Goal: Task Accomplishment & Management: Complete application form

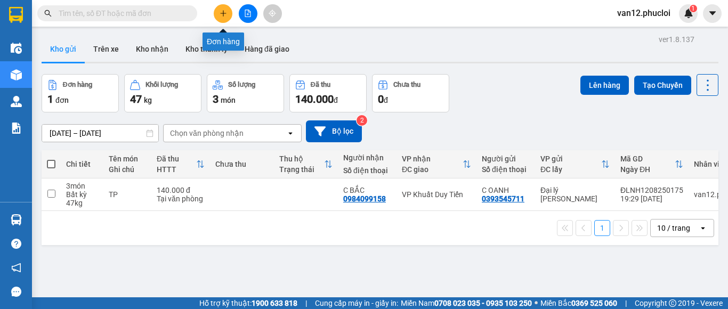
click at [221, 19] on button at bounding box center [223, 13] width 19 height 19
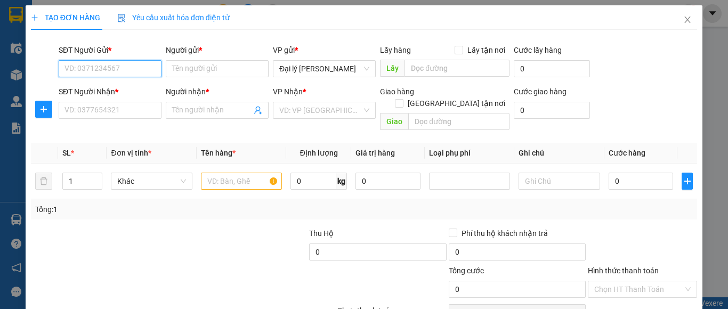
click at [152, 69] on input "SĐT Người Gửi *" at bounding box center [110, 68] width 103 height 17
click at [120, 91] on div "0918378190 - c hảo" at bounding box center [108, 90] width 88 height 12
type input "0918378190"
type input "c hảo"
type input "0918378190"
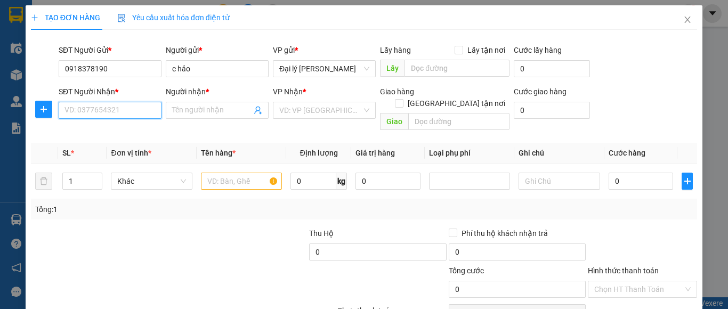
click at [153, 110] on input "SĐT Người Nhận *" at bounding box center [110, 110] width 103 height 17
click at [135, 147] on div "0916566245 - [PERSON_NAME]" at bounding box center [116, 149] width 105 height 12
type input "0916566245"
type input "[PERSON_NAME]"
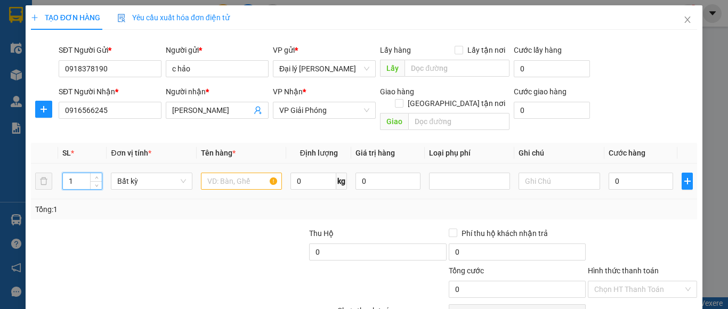
click at [72, 173] on input "1" at bounding box center [82, 181] width 39 height 16
type input "2"
click at [271, 173] on input "text" at bounding box center [241, 181] width 81 height 17
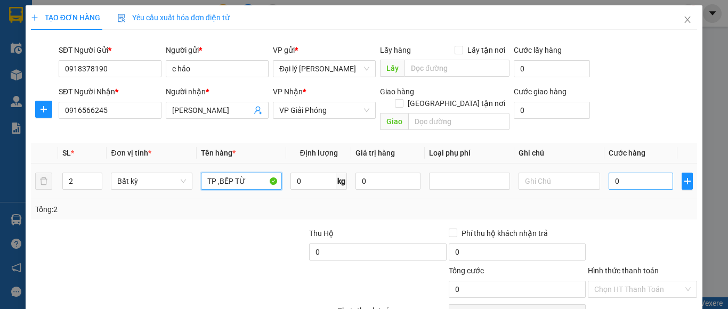
type input "TP ,BẾP TỪ"
click at [611, 173] on input "0" at bounding box center [640, 181] width 65 height 17
type input "6"
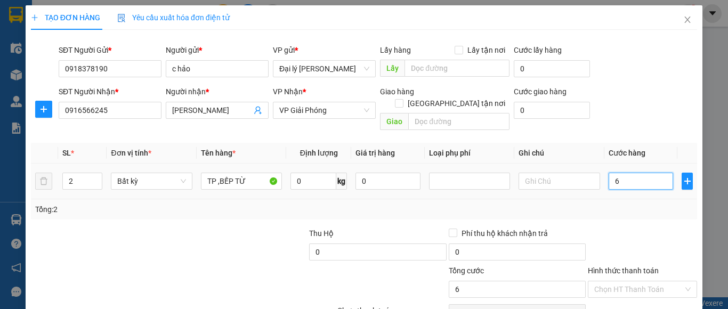
type input "60"
type input "600"
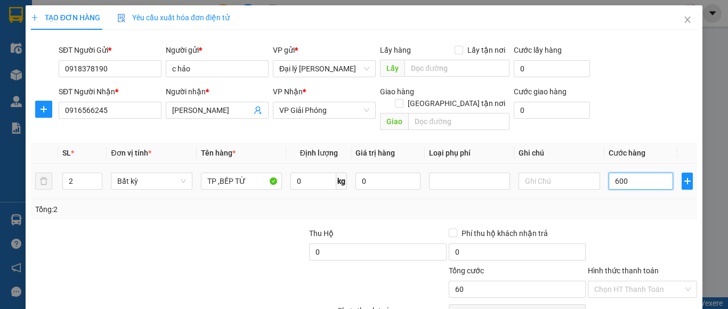
type input "600"
type input "6.000"
type input "60.000"
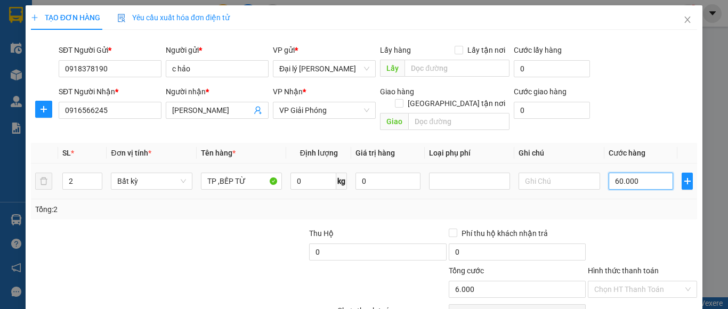
type input "60.000"
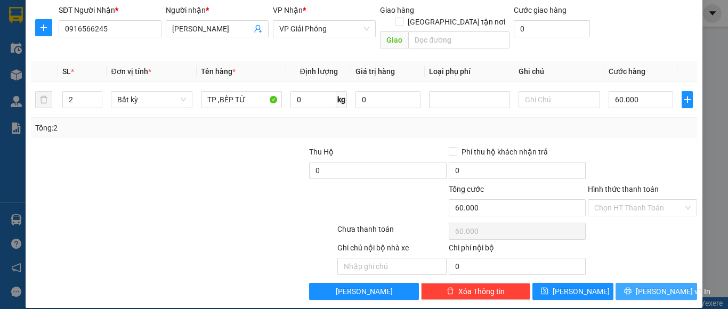
click at [649, 286] on span "[PERSON_NAME] và In" at bounding box center [673, 292] width 75 height 12
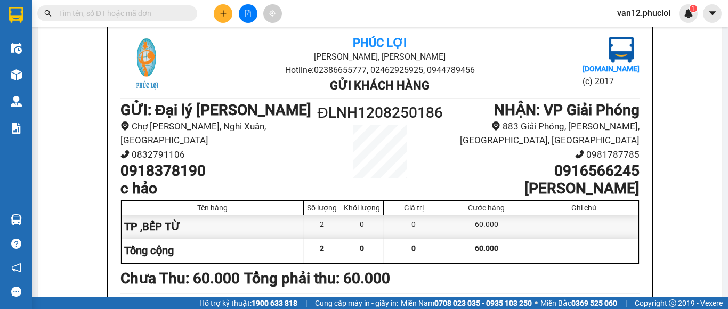
scroll to position [60, 0]
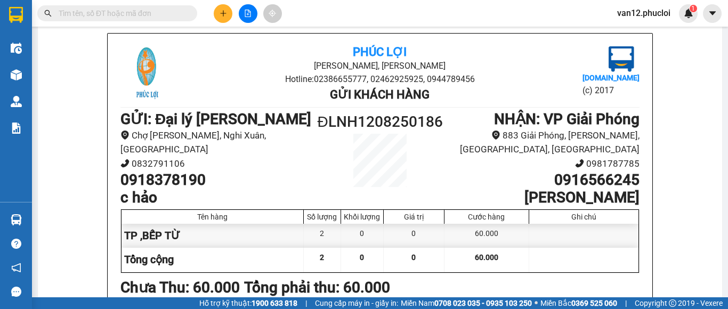
click at [110, 90] on div "Phúc Lợi Đường [PERSON_NAME], Phường Nghi Hương Hotline: 02386655777, 024629259…" at bounding box center [380, 234] width 545 height 401
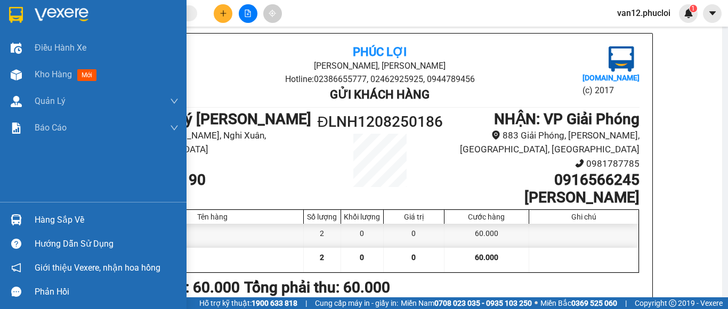
click at [14, 13] on img at bounding box center [16, 15] width 14 height 16
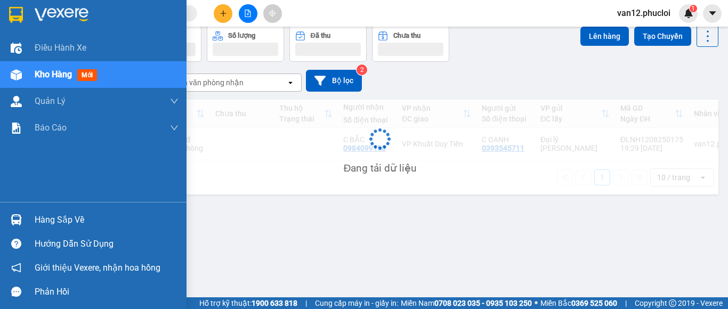
scroll to position [49, 0]
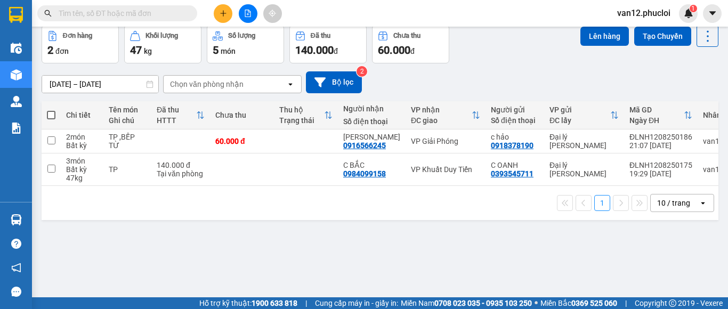
click at [49, 115] on span at bounding box center [51, 115] width 9 height 9
click at [51, 110] on input "checkbox" at bounding box center [51, 110] width 0 height 0
checkbox input "true"
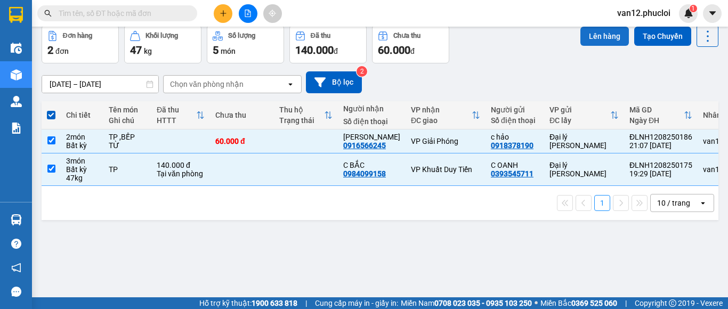
click at [587, 36] on button "Lên hàng" at bounding box center [604, 36] width 48 height 19
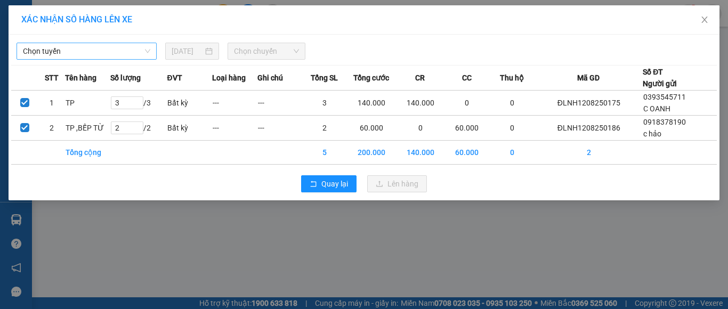
click at [148, 51] on span "Chọn tuyến" at bounding box center [86, 51] width 127 height 16
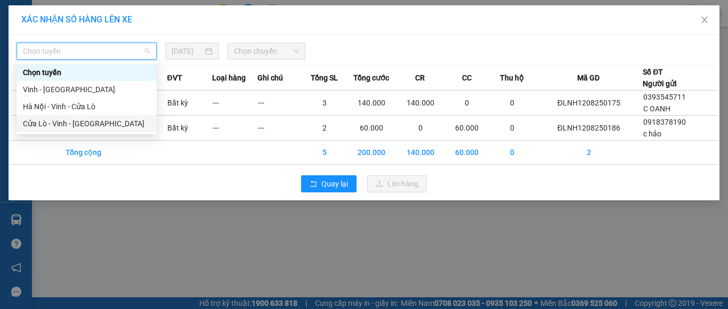
click at [80, 121] on div "Cửa Lò - Vinh - [GEOGRAPHIC_DATA]" at bounding box center [86, 124] width 127 height 12
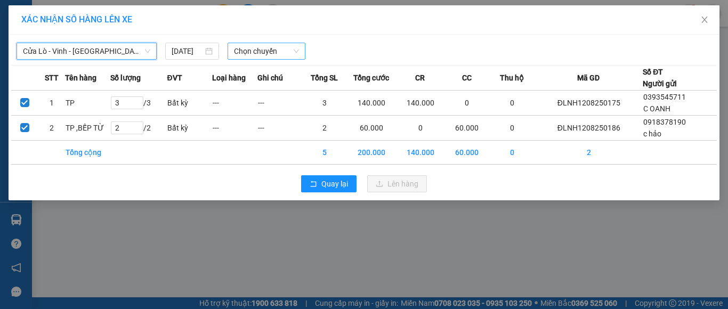
click at [295, 51] on span "Chọn chuyến" at bounding box center [267, 51] width 66 height 16
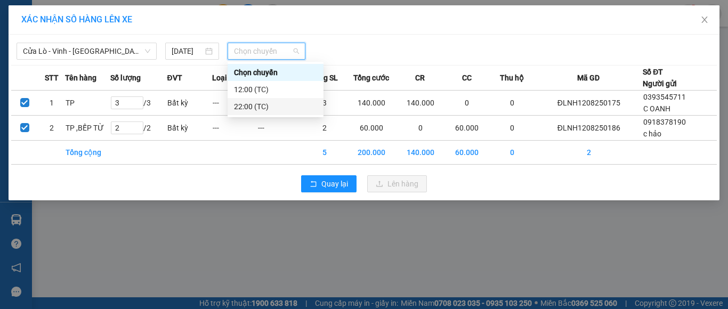
click at [268, 104] on div "22:00 (TC)" at bounding box center [275, 107] width 83 height 12
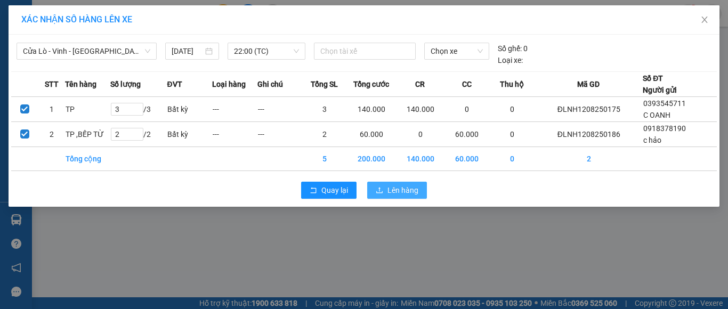
click at [408, 190] on span "Lên hàng" at bounding box center [402, 190] width 31 height 12
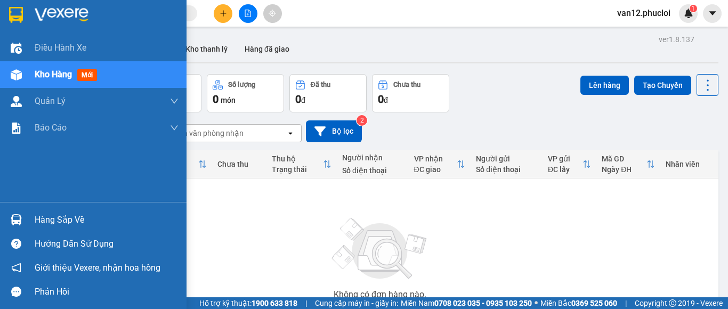
click at [19, 217] on img at bounding box center [16, 219] width 11 height 11
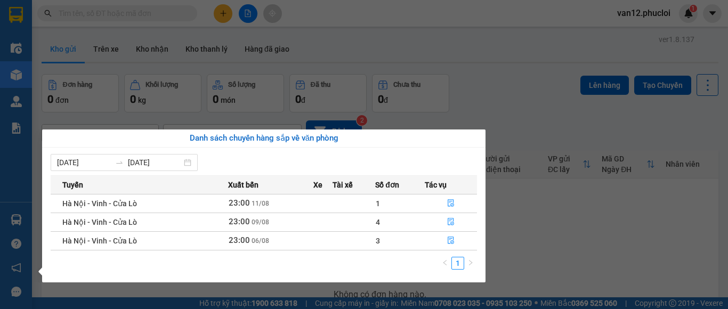
click at [394, 54] on section "Kết quả tìm kiếm ( 0 ) Bộ lọc No Data van12.phucloi 1 Điều hành xe Kho hàng mới…" at bounding box center [364, 154] width 728 height 309
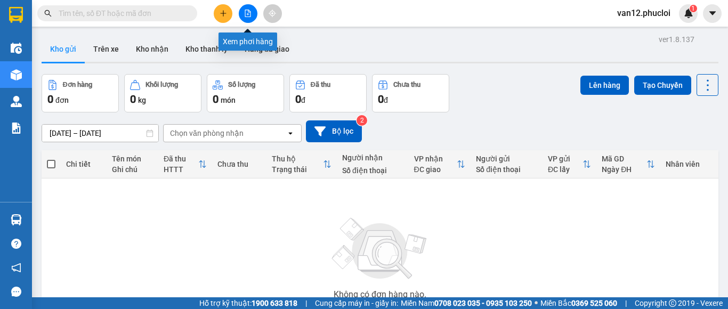
click at [247, 11] on icon "file-add" at bounding box center [247, 13] width 7 height 7
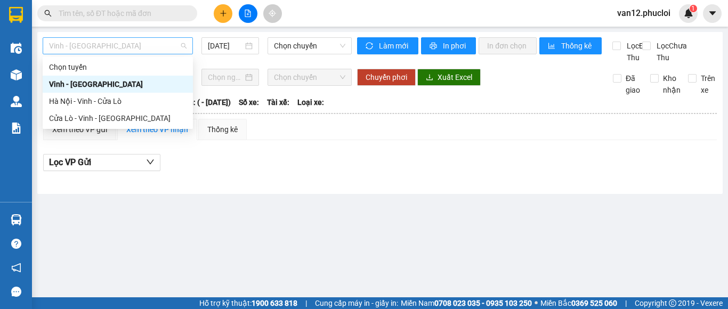
click at [182, 46] on span "Vinh - [GEOGRAPHIC_DATA]" at bounding box center [117, 46] width 137 height 16
click at [139, 100] on div "Hà Nội - Vinh - Cửa Lò" at bounding box center [117, 101] width 137 height 12
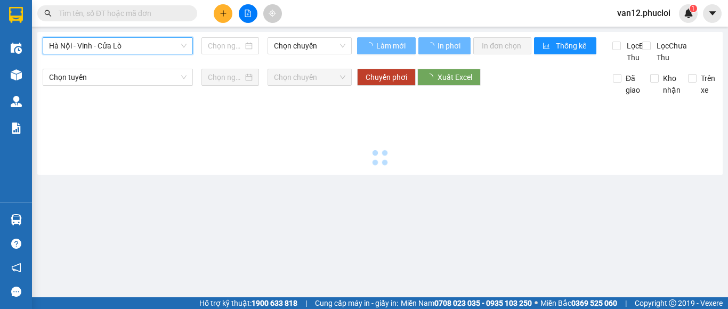
type input "[DATE]"
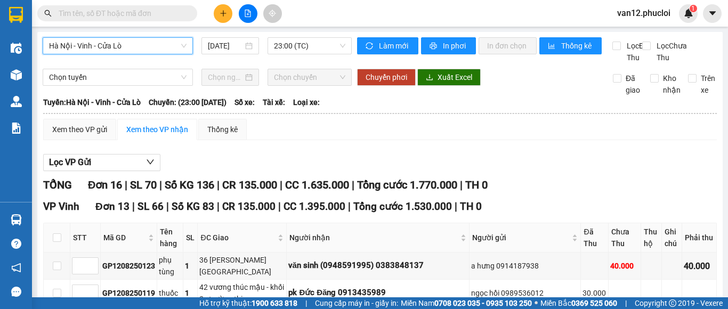
scroll to position [260, 0]
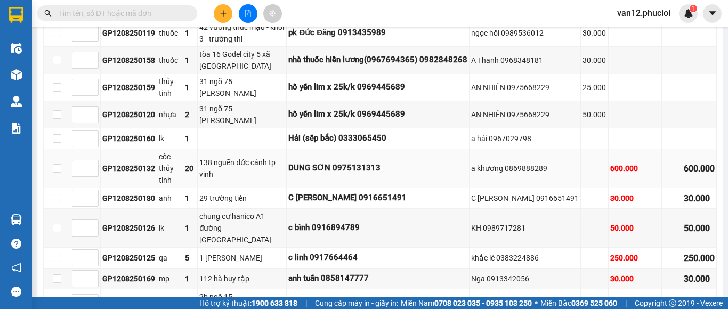
click at [697, 186] on td "600.000" at bounding box center [699, 168] width 35 height 39
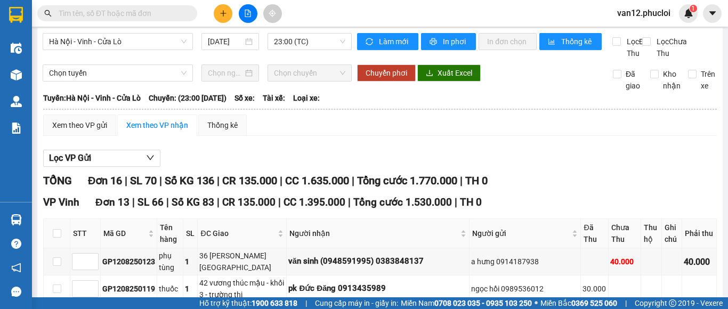
scroll to position [0, 0]
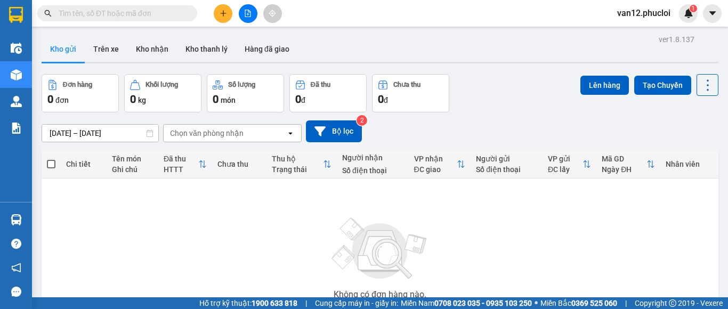
scroll to position [92, 0]
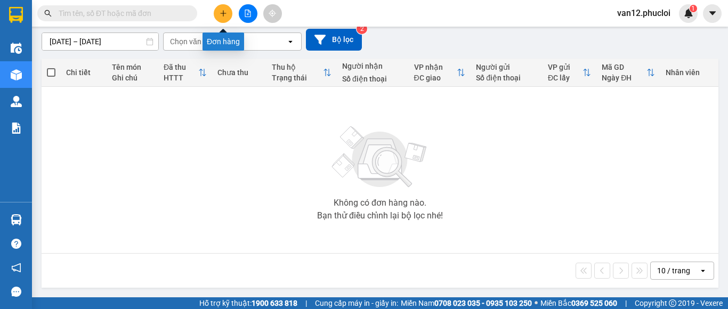
click at [223, 12] on icon "plus" at bounding box center [223, 13] width 7 height 7
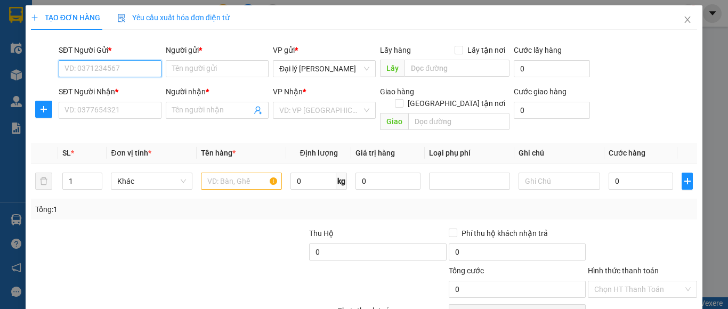
click at [153, 69] on input "SĐT Người Gửi *" at bounding box center [110, 68] width 103 height 17
click at [123, 89] on div "0982671927 - c bình" at bounding box center [108, 90] width 88 height 12
type input "0982671927"
type input "c bình"
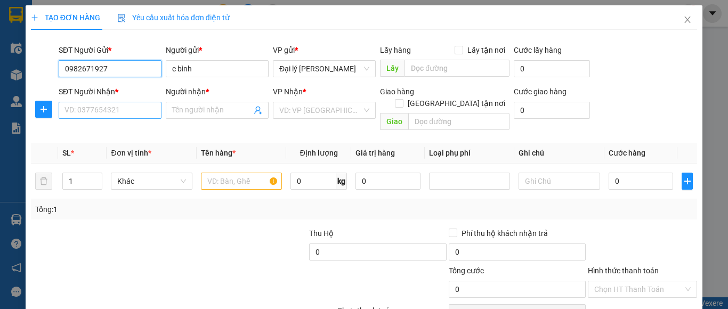
type input "0982671927"
click at [155, 111] on input "SĐT Người Nhận *" at bounding box center [110, 110] width 103 height 17
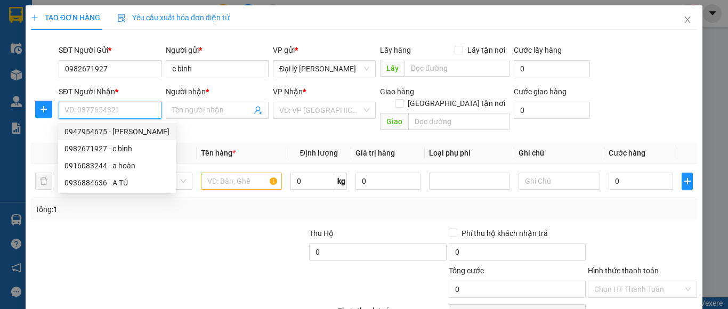
click at [134, 131] on div "0947954675 - [PERSON_NAME]" at bounding box center [116, 132] width 105 height 12
type input "0947954675"
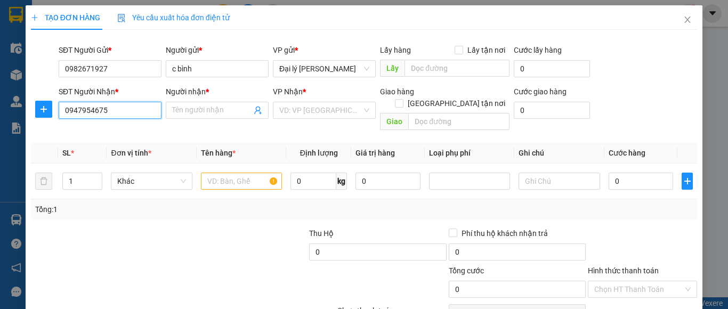
type input "C huyền"
checkbox input "true"
type input "cc season avenue khu cổ ngựa phường mỗ lao [GEOGRAPHIC_DATA]"
type input "100.000"
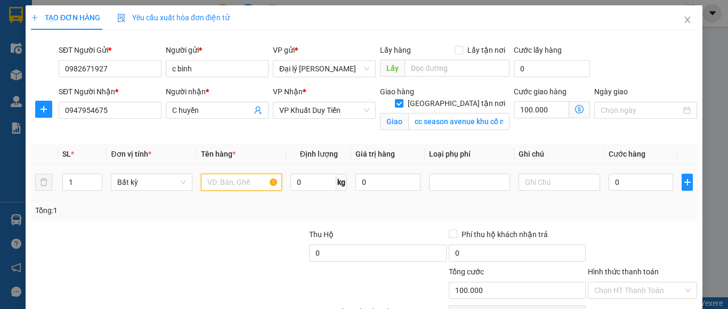
click at [269, 181] on input "text" at bounding box center [241, 182] width 81 height 17
type input "TP"
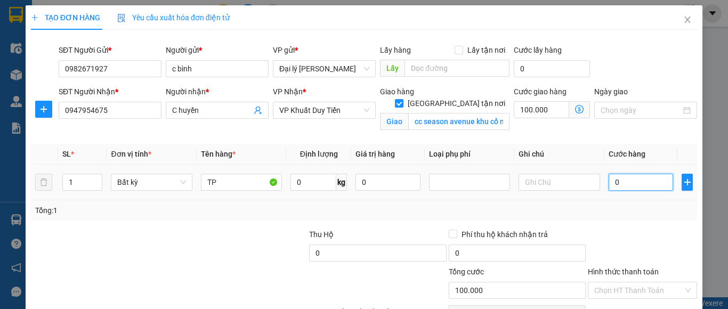
click at [612, 182] on input "0" at bounding box center [640, 182] width 65 height 17
type input "3"
type input "100.003"
type input "30"
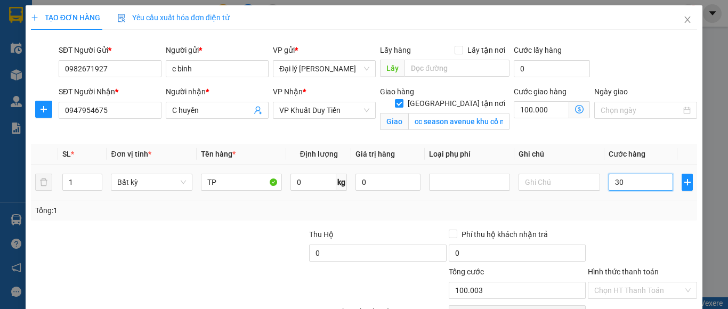
type input "100.030"
type input "300"
type input "100.300"
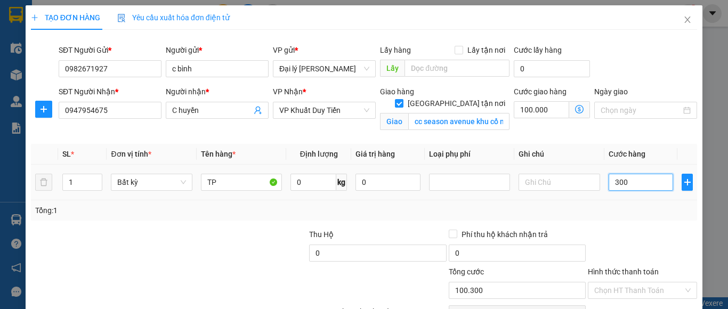
type input "3.000"
type input "103.000"
type input "30.000"
type input "130.000"
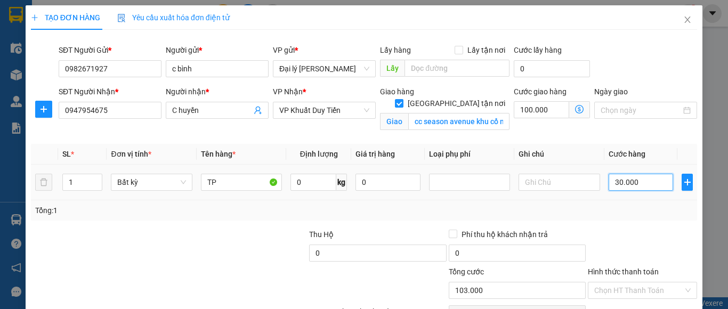
type input "130.000"
type input "30.000"
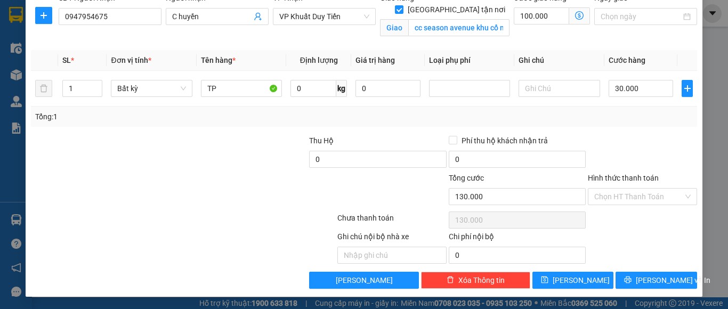
scroll to position [94, 0]
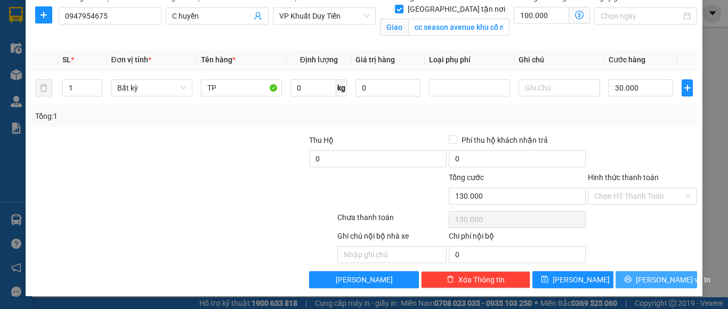
click at [663, 280] on span "[PERSON_NAME] và In" at bounding box center [673, 280] width 75 height 12
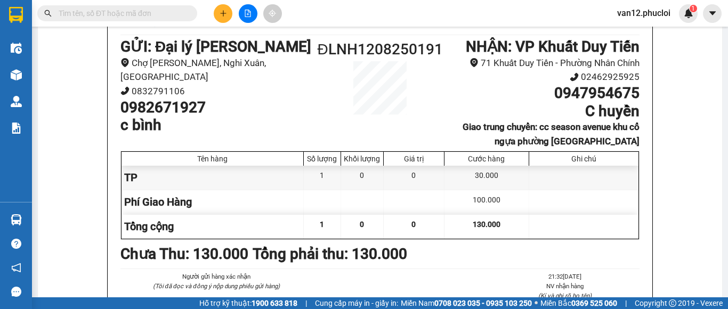
scroll to position [283, 0]
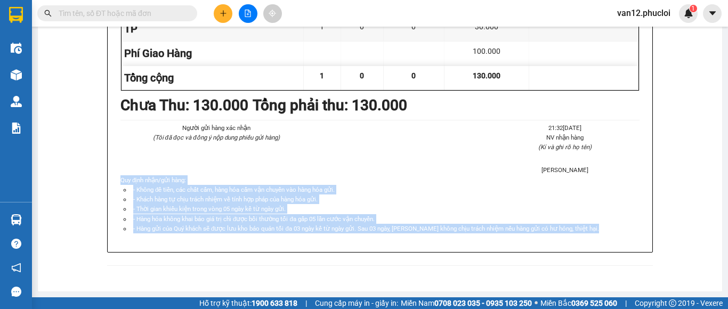
drag, startPoint x: 543, startPoint y: 278, endPoint x: 62, endPoint y: 178, distance: 491.8
click at [62, 178] on div "Phúc Lợi Đường [PERSON_NAME], Phường Nghi Hương Hotline: 02386655777, 024629259…" at bounding box center [380, 45] width 659 height 467
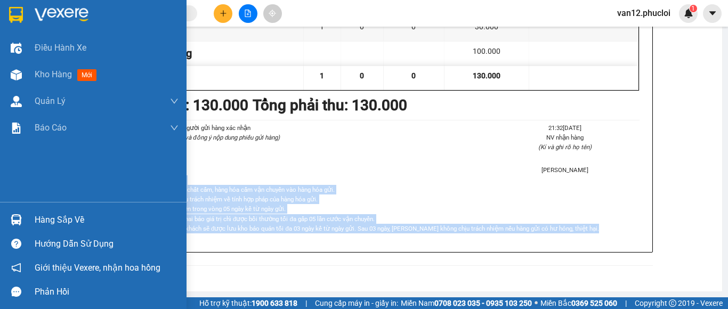
click at [17, 14] on img at bounding box center [16, 15] width 14 height 16
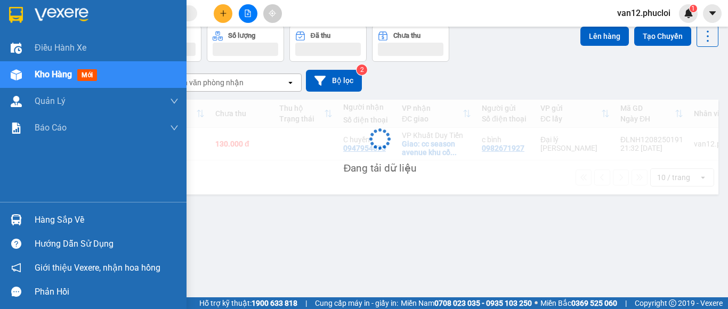
scroll to position [49, 0]
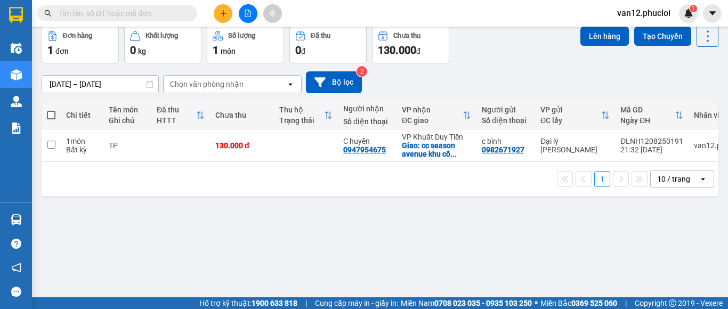
click at [50, 113] on span at bounding box center [51, 115] width 9 height 9
click at [51, 110] on input "checkbox" at bounding box center [51, 110] width 0 height 0
checkbox input "true"
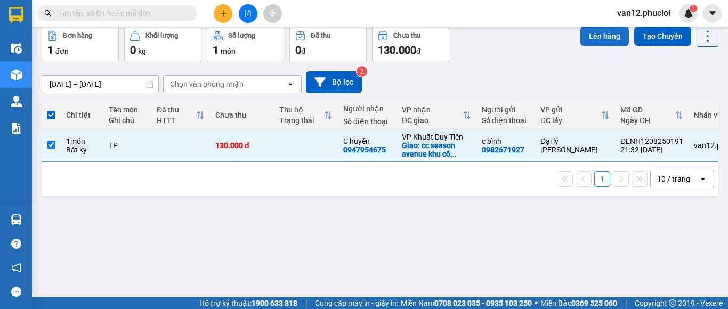
click at [603, 36] on button "Lên hàng" at bounding box center [604, 36] width 48 height 19
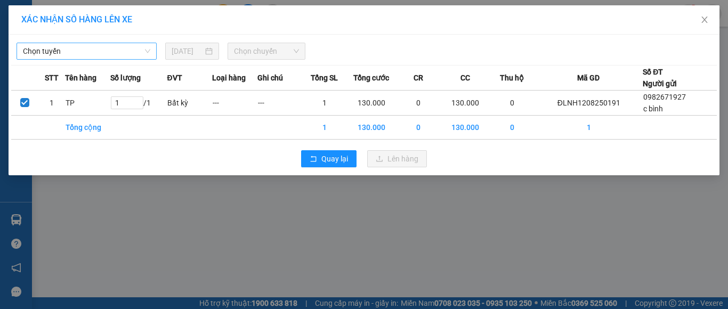
click at [145, 51] on span "Chọn tuyến" at bounding box center [86, 51] width 127 height 16
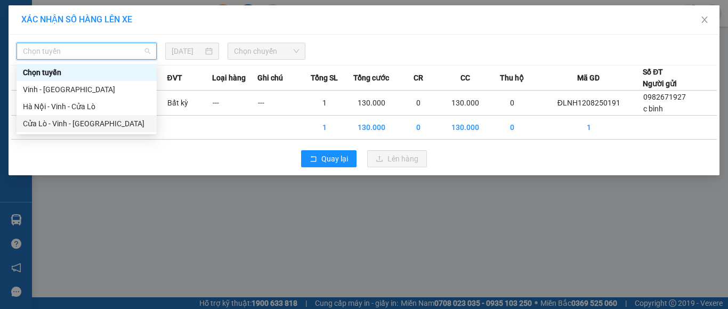
click at [99, 121] on div "Cửa Lò - Vinh - [GEOGRAPHIC_DATA]" at bounding box center [86, 124] width 127 height 12
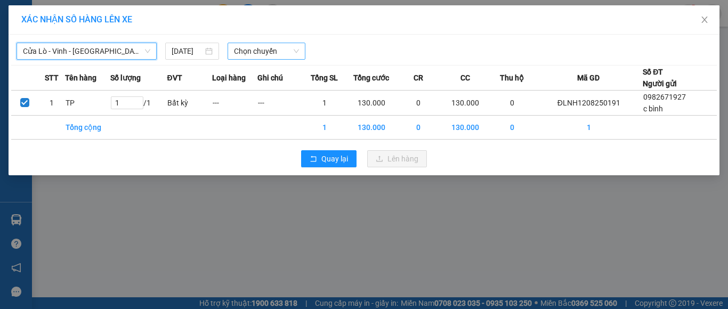
click at [296, 50] on span "Chọn chuyến" at bounding box center [267, 51] width 66 height 16
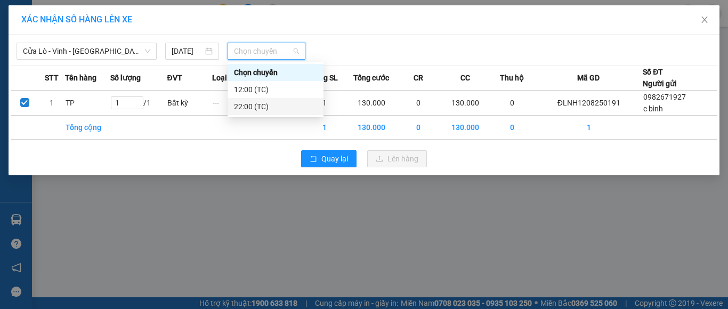
click at [263, 105] on div "22:00 (TC)" at bounding box center [275, 107] width 83 height 12
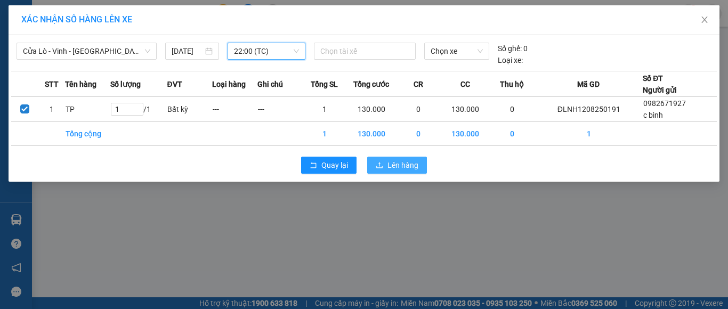
click at [403, 165] on span "Lên hàng" at bounding box center [402, 165] width 31 height 12
